Goal: Task Accomplishment & Management: Use online tool/utility

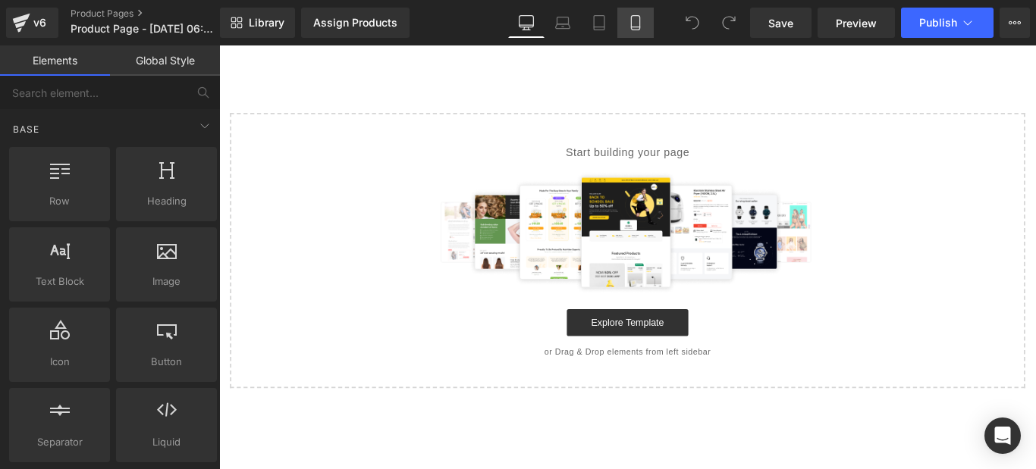
click at [630, 29] on icon at bounding box center [635, 22] width 15 height 15
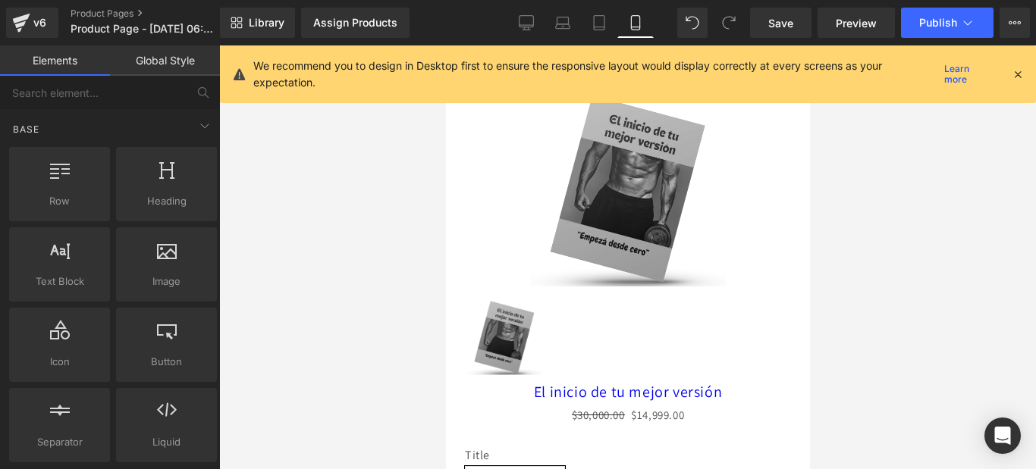
click at [1019, 71] on icon at bounding box center [1018, 75] width 14 height 14
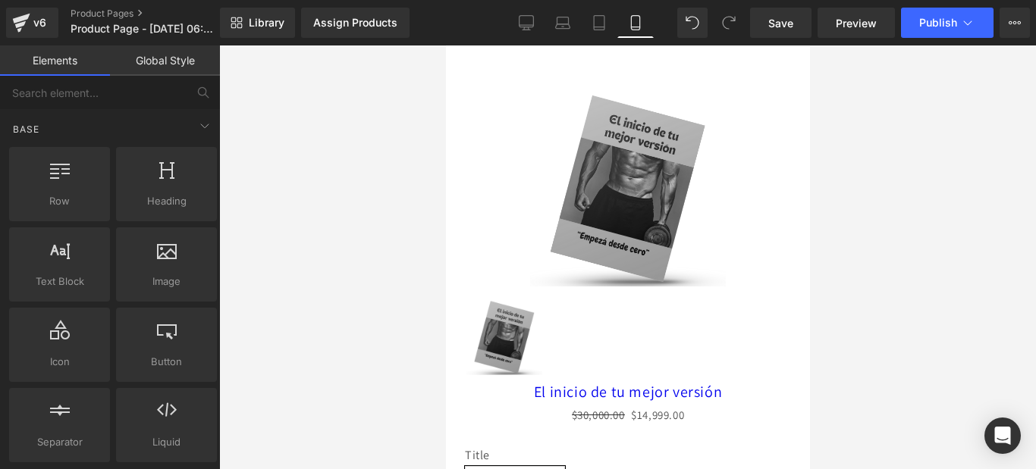
drag, startPoint x: 800, startPoint y: 283, endPoint x: 1261, endPoint y: 159, distance: 477.6
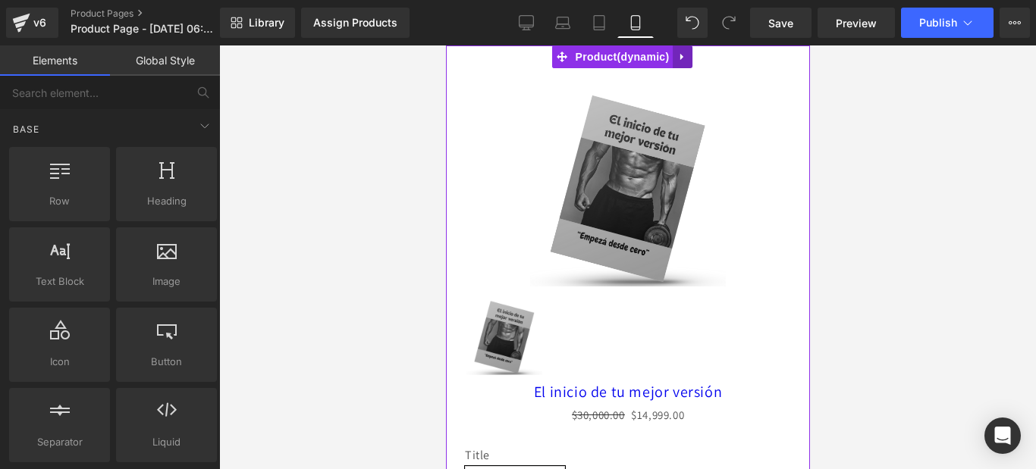
click at [688, 58] on link at bounding box center [682, 57] width 20 height 23
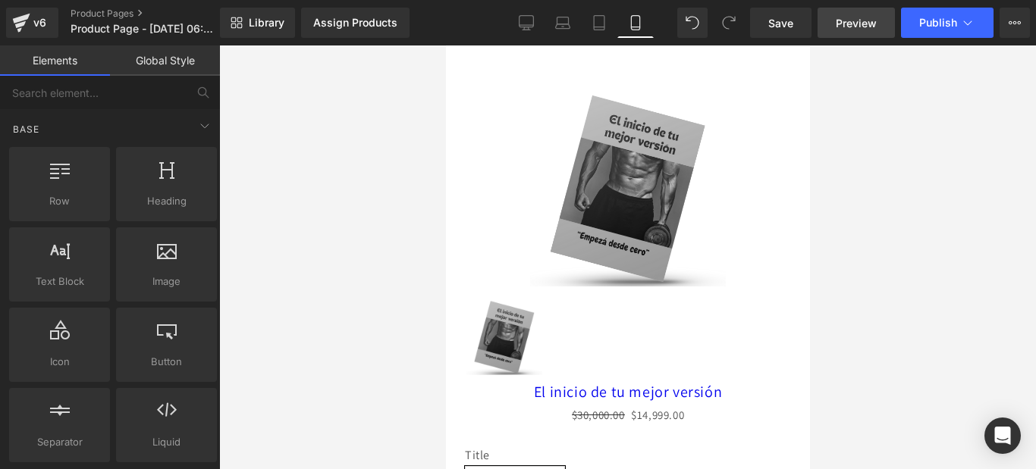
click at [871, 20] on span "Preview" at bounding box center [856, 23] width 41 height 16
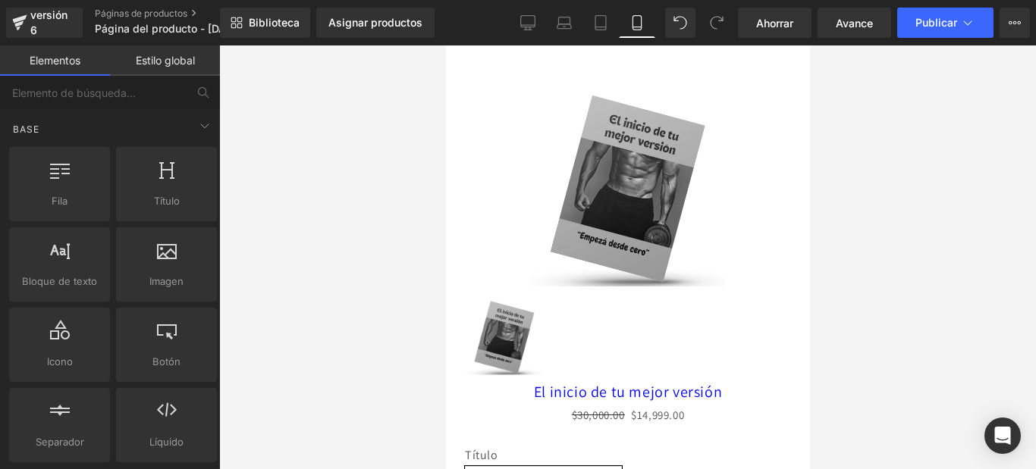
drag, startPoint x: 801, startPoint y: 213, endPoint x: 1257, endPoint y: 77, distance: 476.6
click at [1008, 20] on button "Plan de actualización Ver página en vivo Ver con plantilla actual Guardar plant…" at bounding box center [1015, 23] width 30 height 30
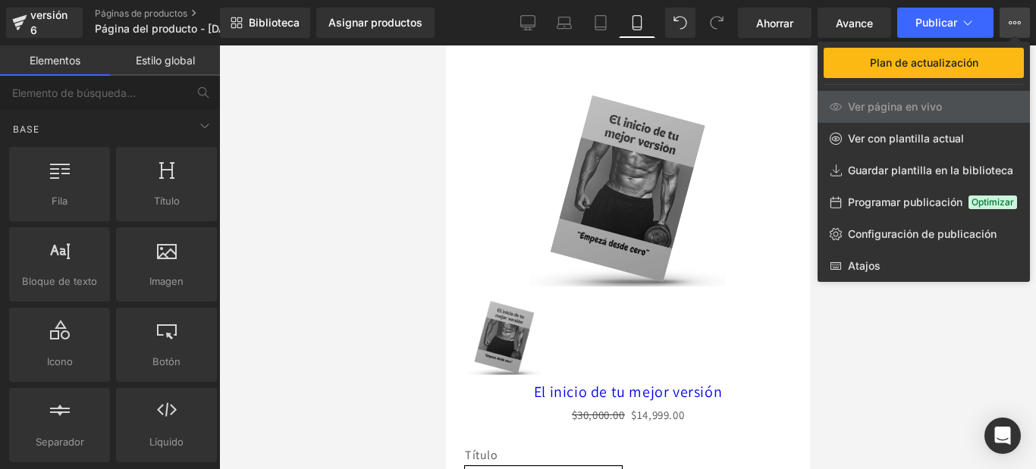
click at [403, 70] on div at bounding box center [627, 258] width 817 height 424
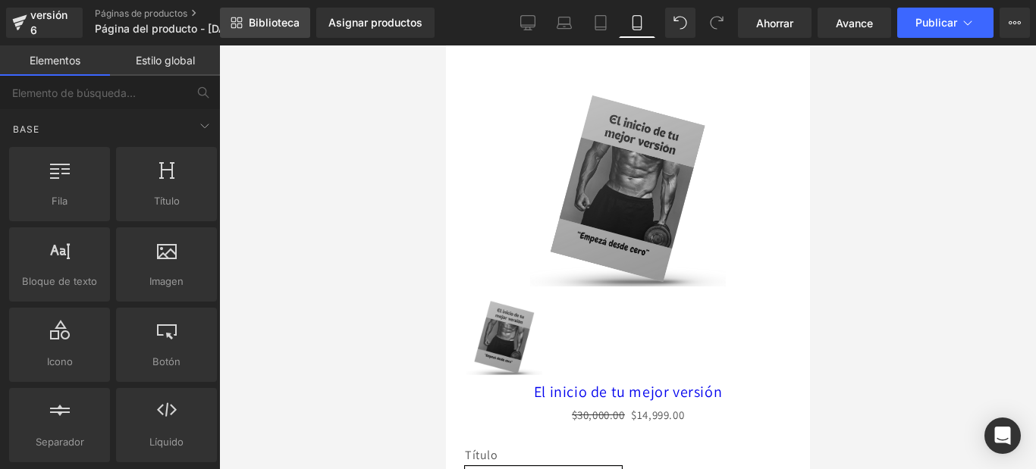
click at [284, 24] on font "Biblioteca" at bounding box center [274, 22] width 51 height 13
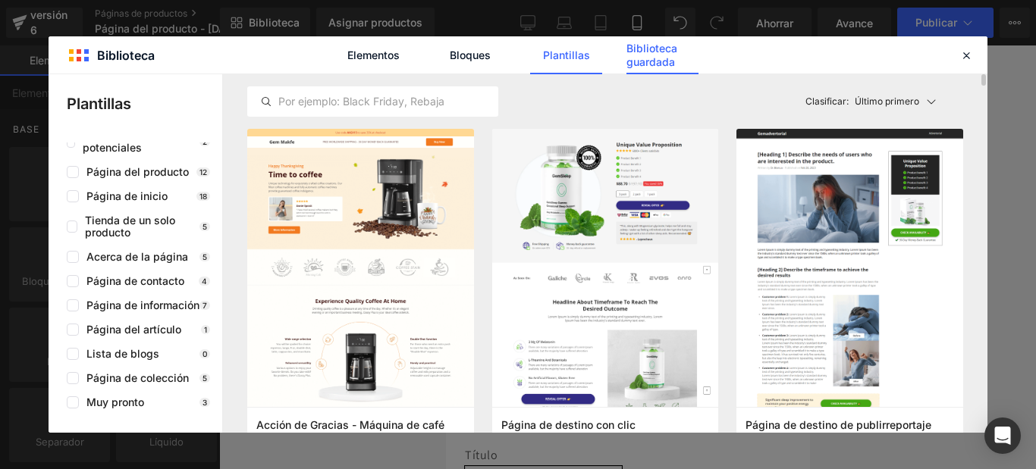
click at [673, 55] on font "Biblioteca guardada" at bounding box center [651, 55] width 51 height 27
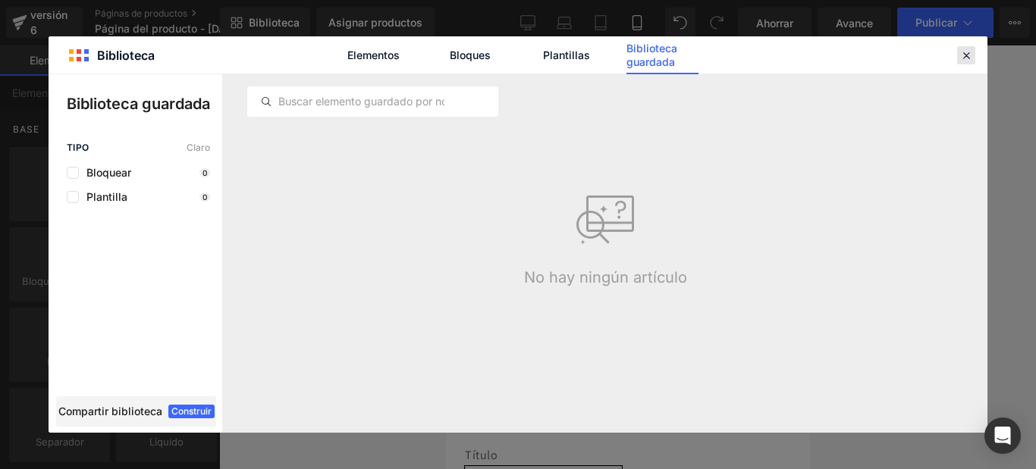
click at [973, 52] on div at bounding box center [966, 55] width 18 height 18
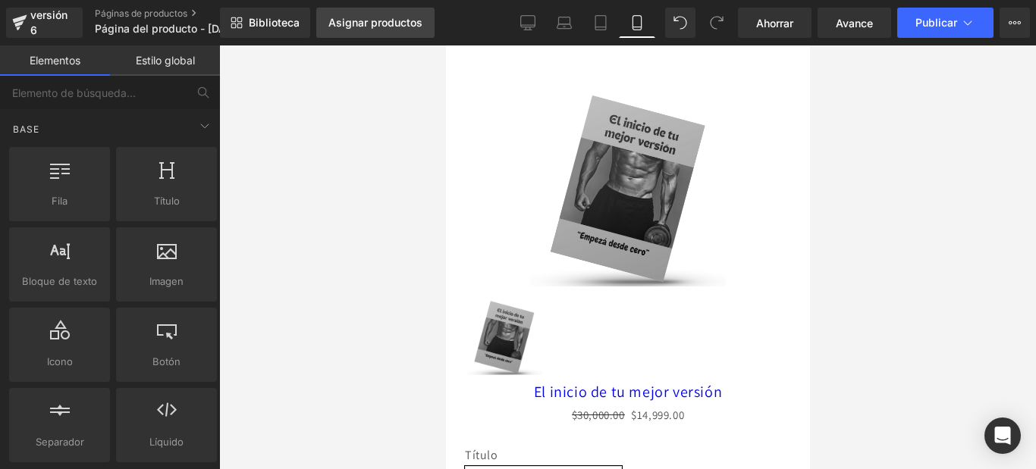
click at [366, 23] on font "Asignar productos" at bounding box center [375, 22] width 94 height 13
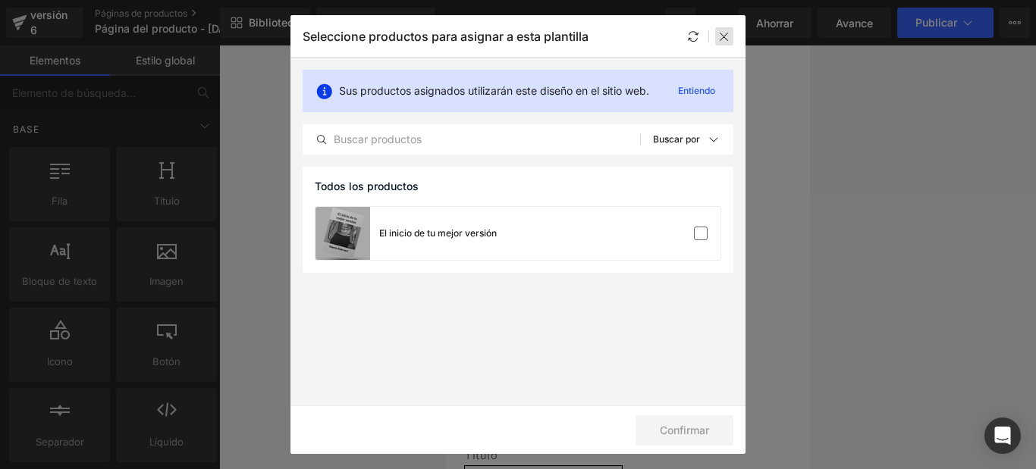
click at [721, 34] on icon at bounding box center [724, 36] width 12 height 12
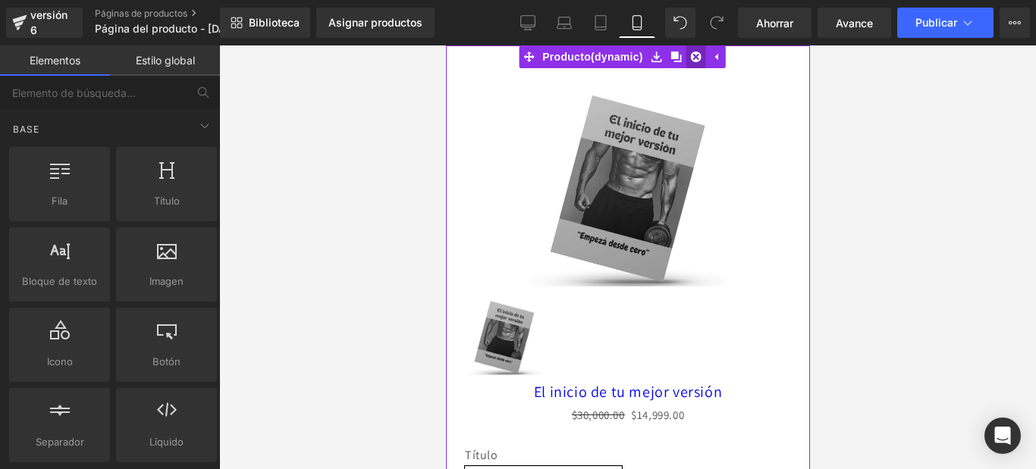
click at [698, 55] on icon at bounding box center [695, 57] width 11 height 11
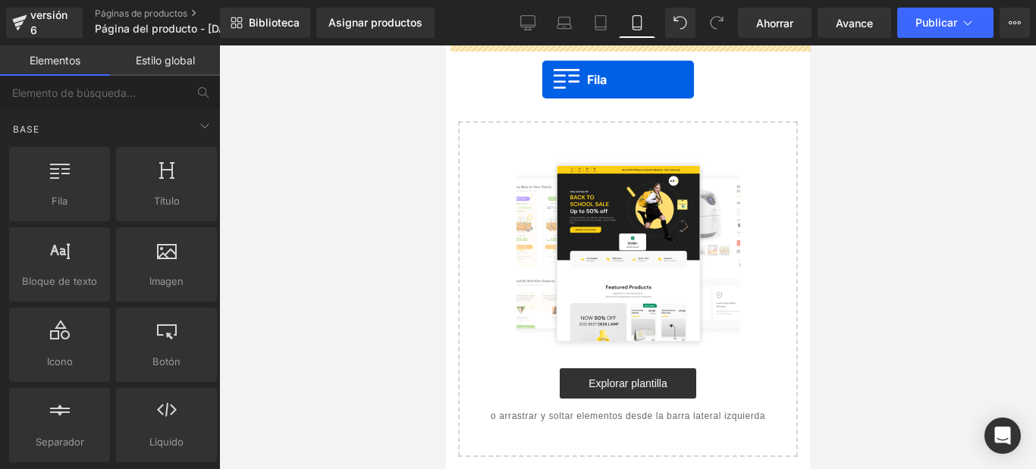
drag, startPoint x: 523, startPoint y: 222, endPoint x: 555, endPoint y: 73, distance: 152.8
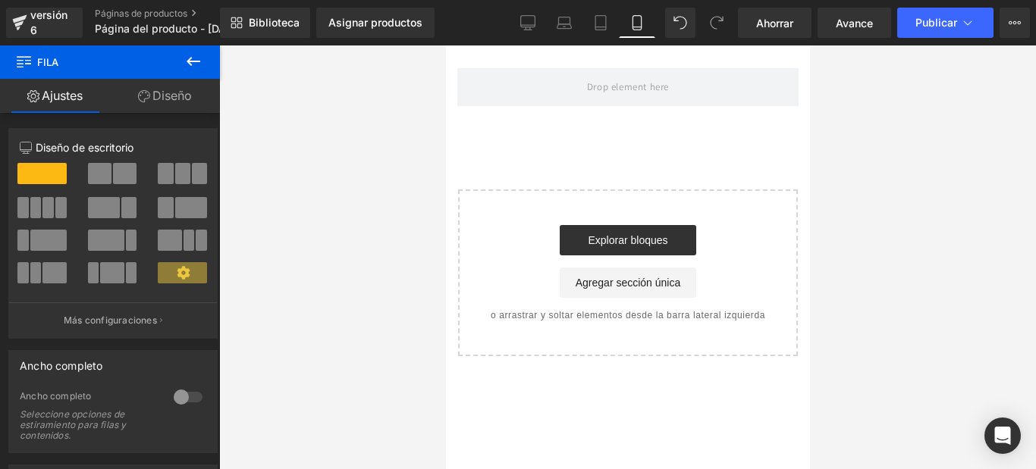
click at [194, 63] on icon at bounding box center [193, 61] width 18 height 18
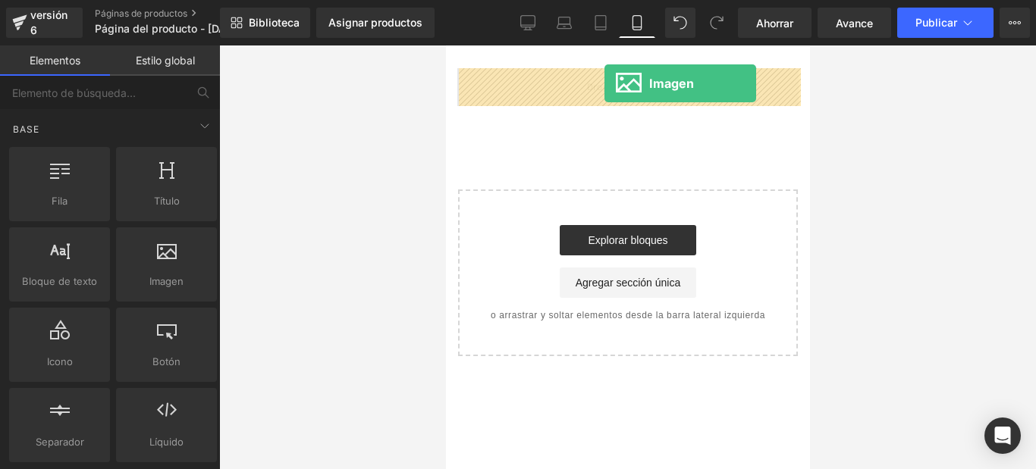
drag, startPoint x: 616, startPoint y: 303, endPoint x: 604, endPoint y: 83, distance: 220.3
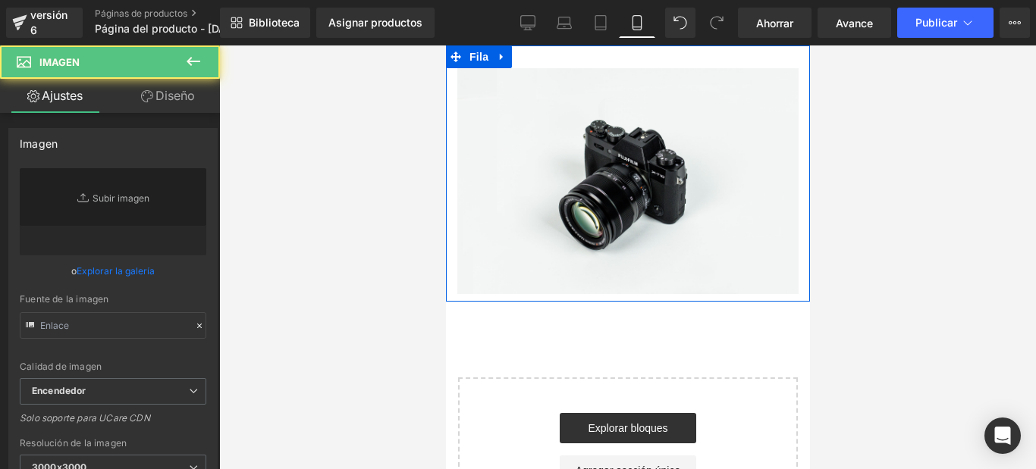
type input "//[DOMAIN_NAME][URL]"
